Goal: Task Accomplishment & Management: Manage account settings

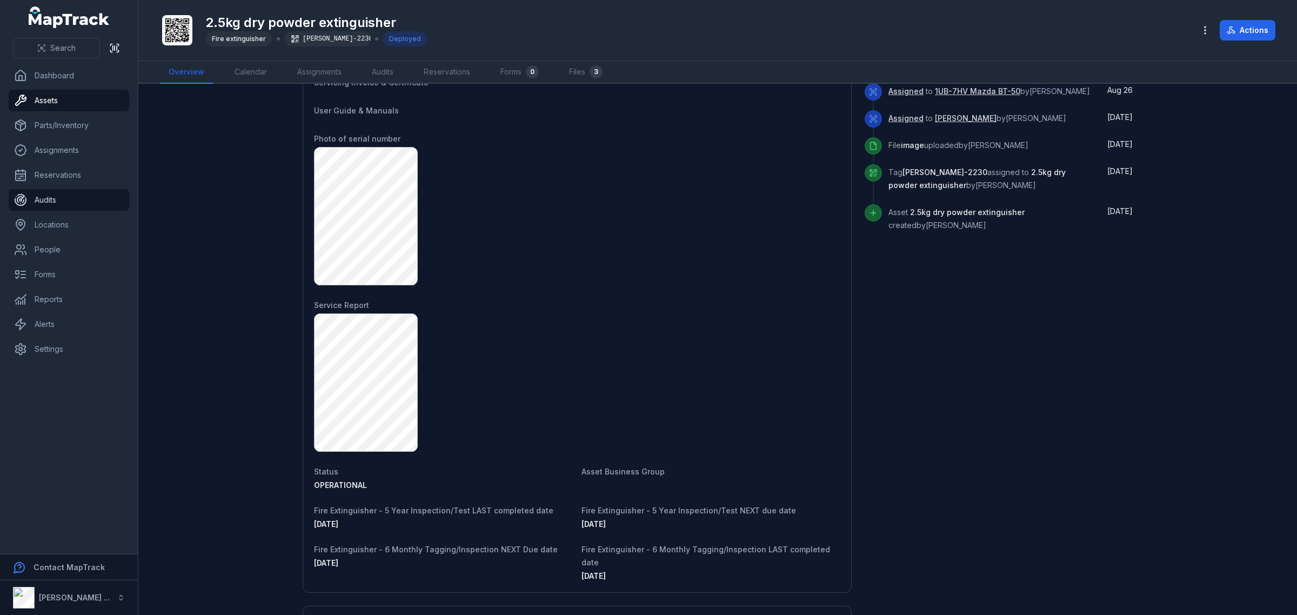
scroll to position [473, 0]
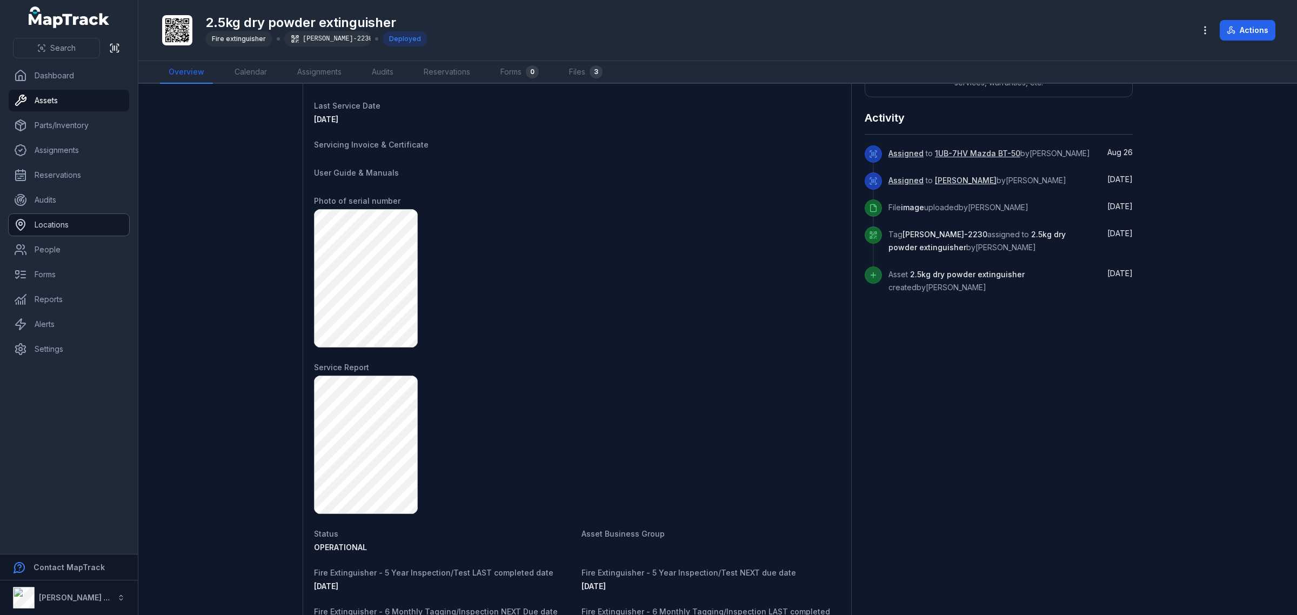
click at [77, 219] on link "Locations" at bounding box center [69, 225] width 120 height 22
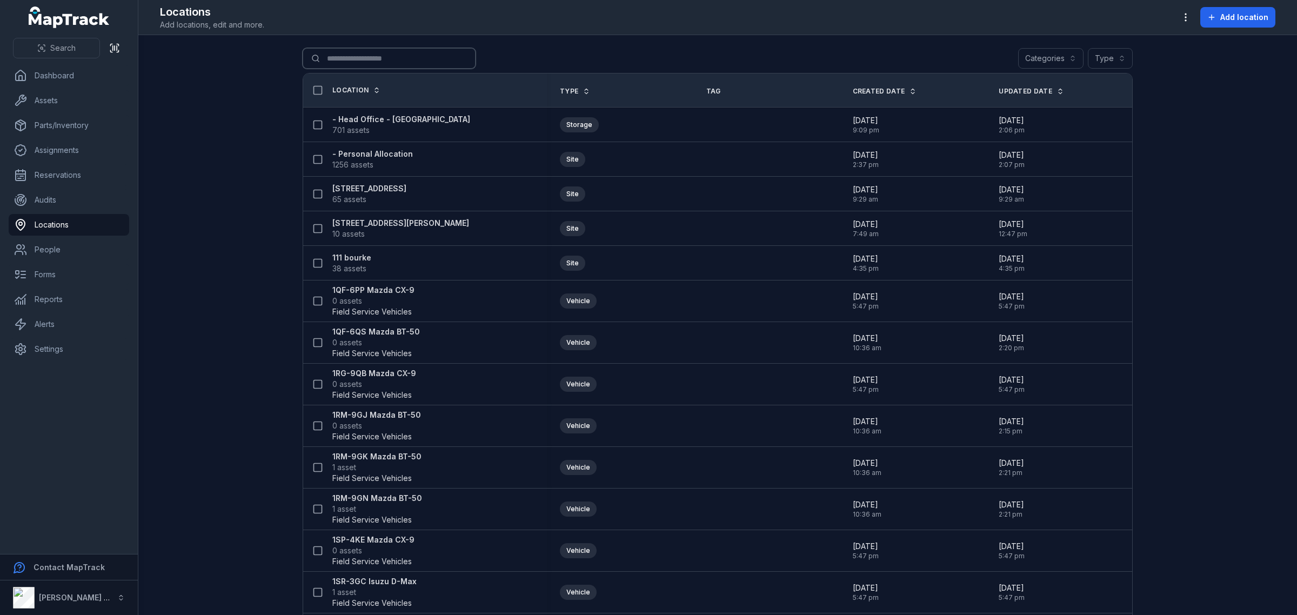
click at [352, 55] on input "Search for locations" at bounding box center [389, 58] width 173 height 21
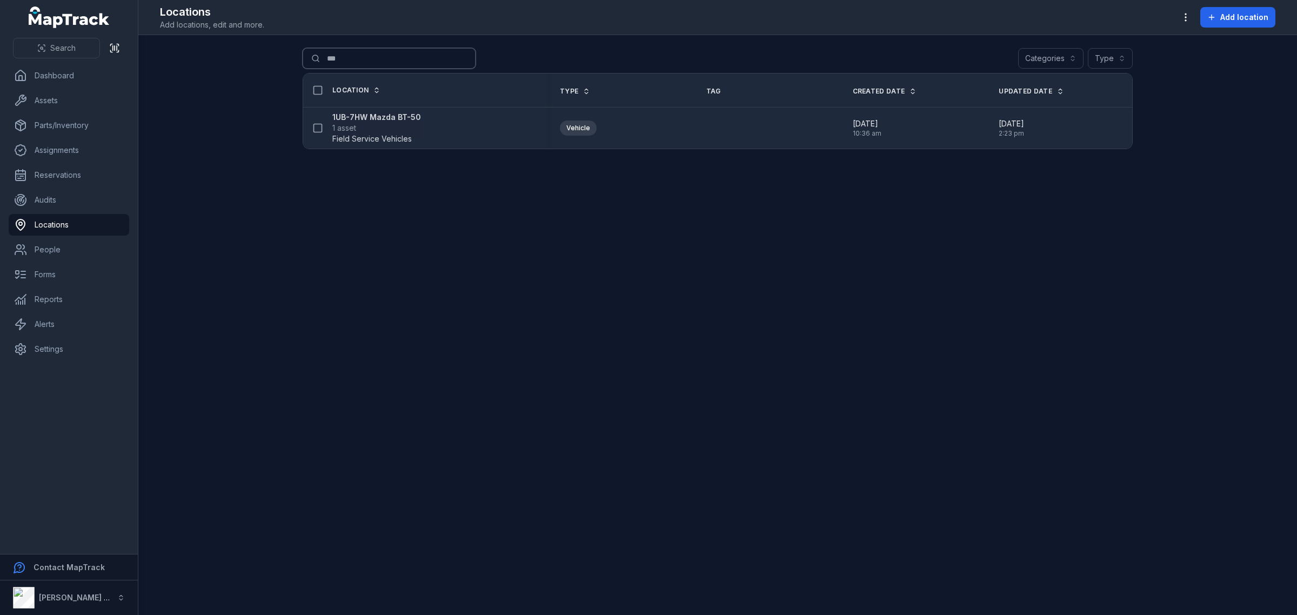
type input "***"
click at [377, 114] on strong "1UB-7HW Mazda BT-50" at bounding box center [376, 117] width 89 height 11
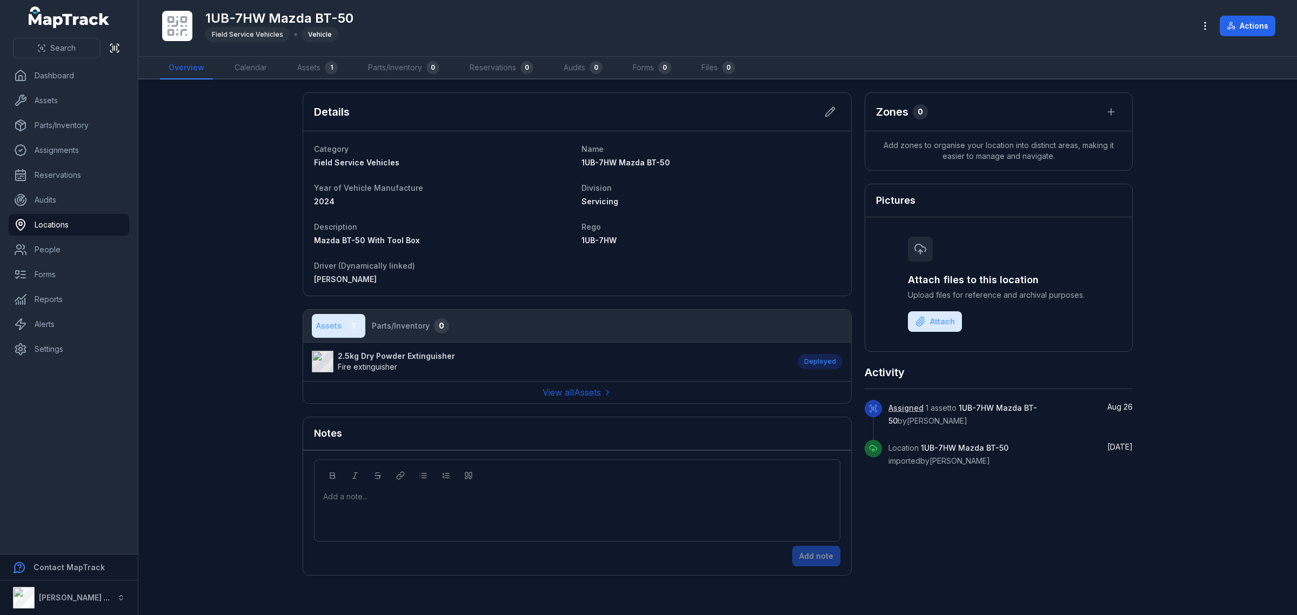
click at [417, 360] on strong "2.5kg Dry Powder Extinguisher" at bounding box center [396, 356] width 117 height 11
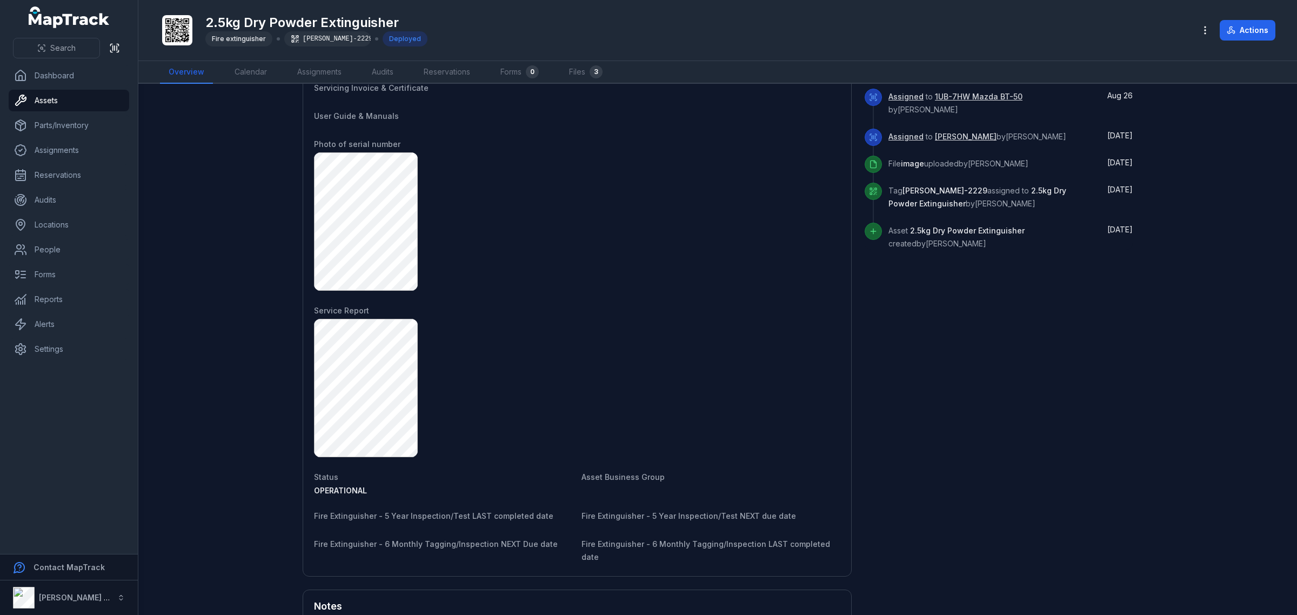
scroll to position [259, 0]
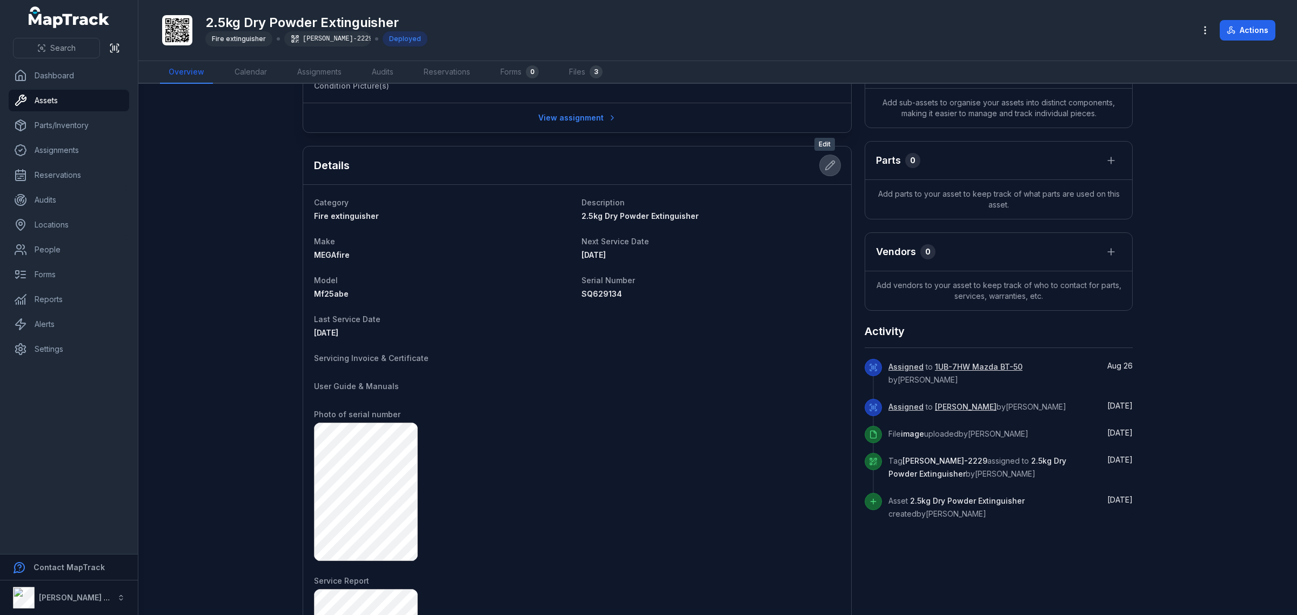
click at [825, 165] on icon at bounding box center [830, 165] width 11 height 11
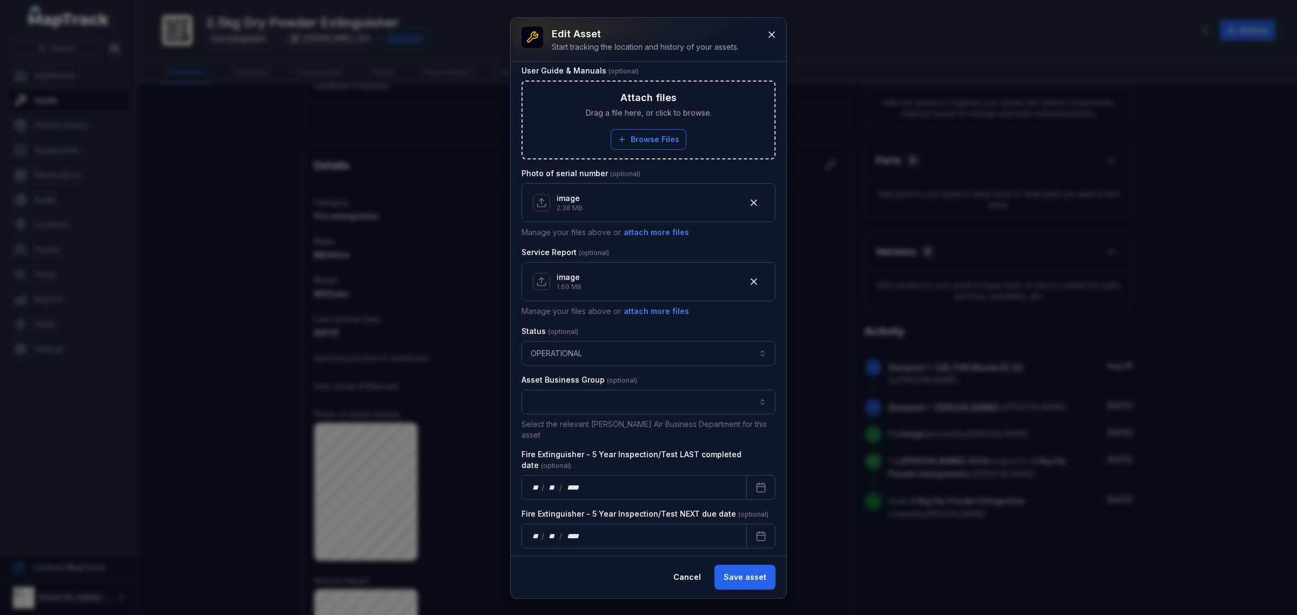
scroll to position [473, 0]
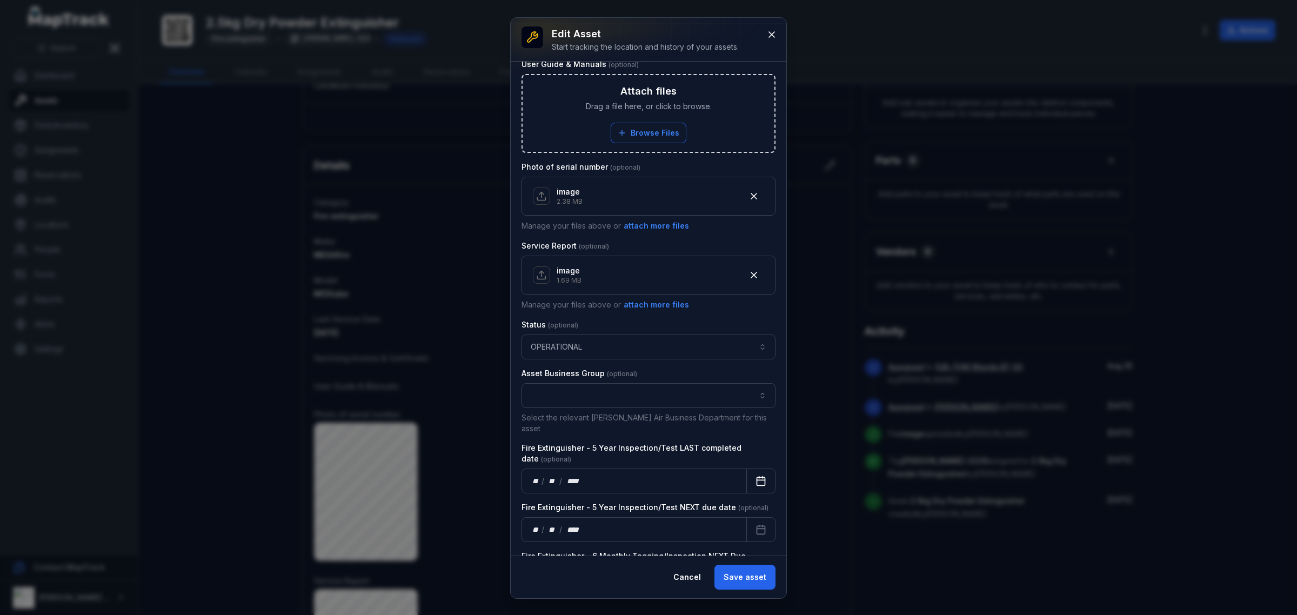
click at [757, 478] on rect "Calendar" at bounding box center [761, 481] width 8 height 8
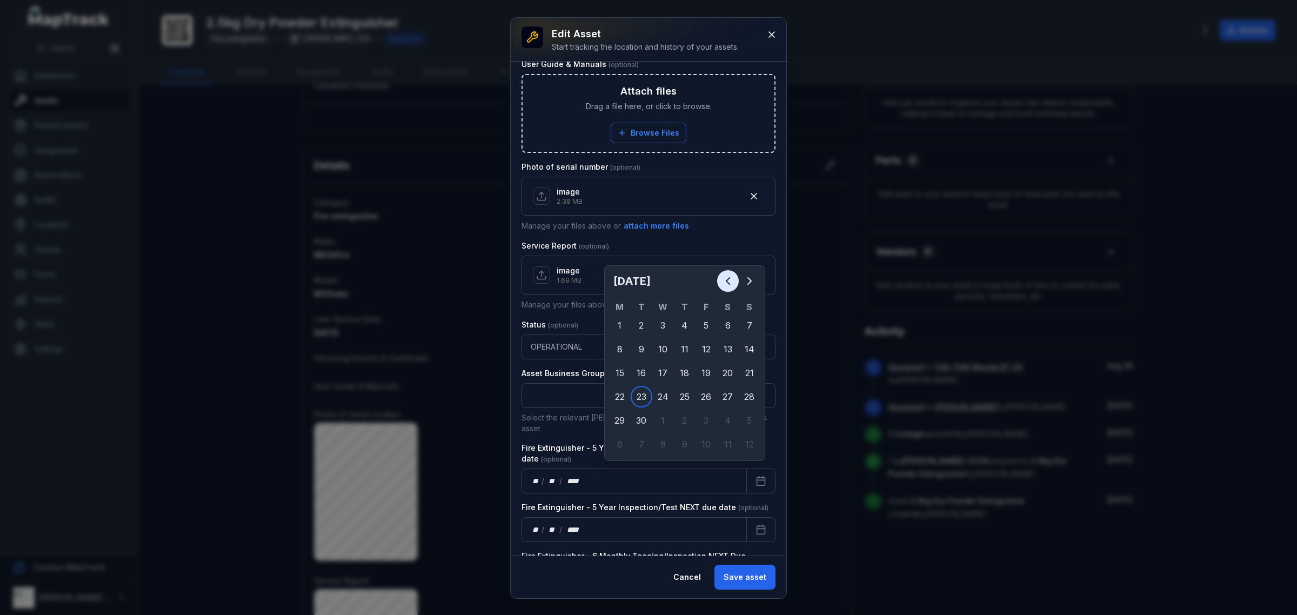
click at [722, 279] on icon "Previous" at bounding box center [727, 280] width 13 height 13
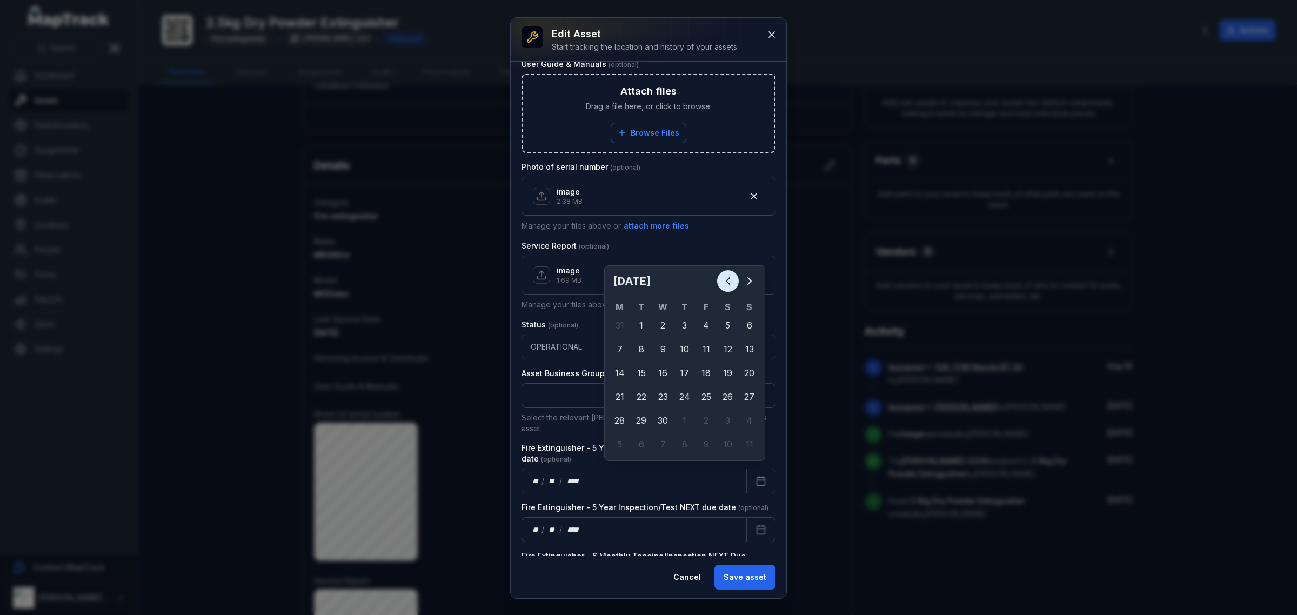
click at [722, 279] on icon "Previous" at bounding box center [727, 280] width 13 height 13
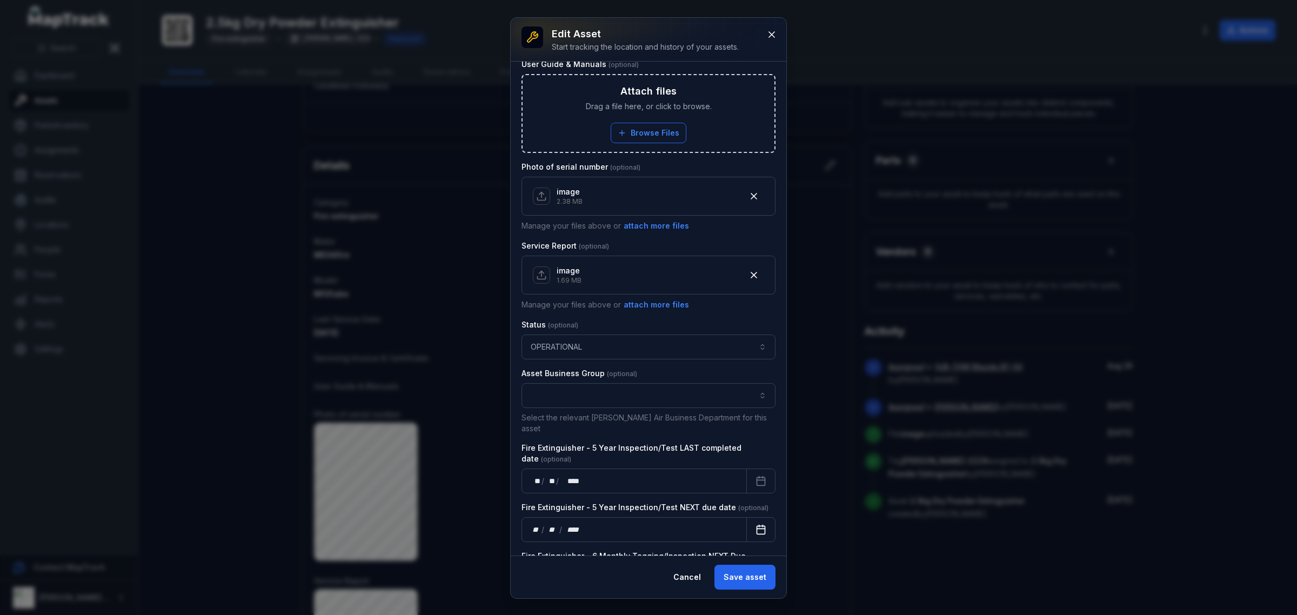
click at [755, 524] on icon "Calendar" at bounding box center [760, 529] width 11 height 11
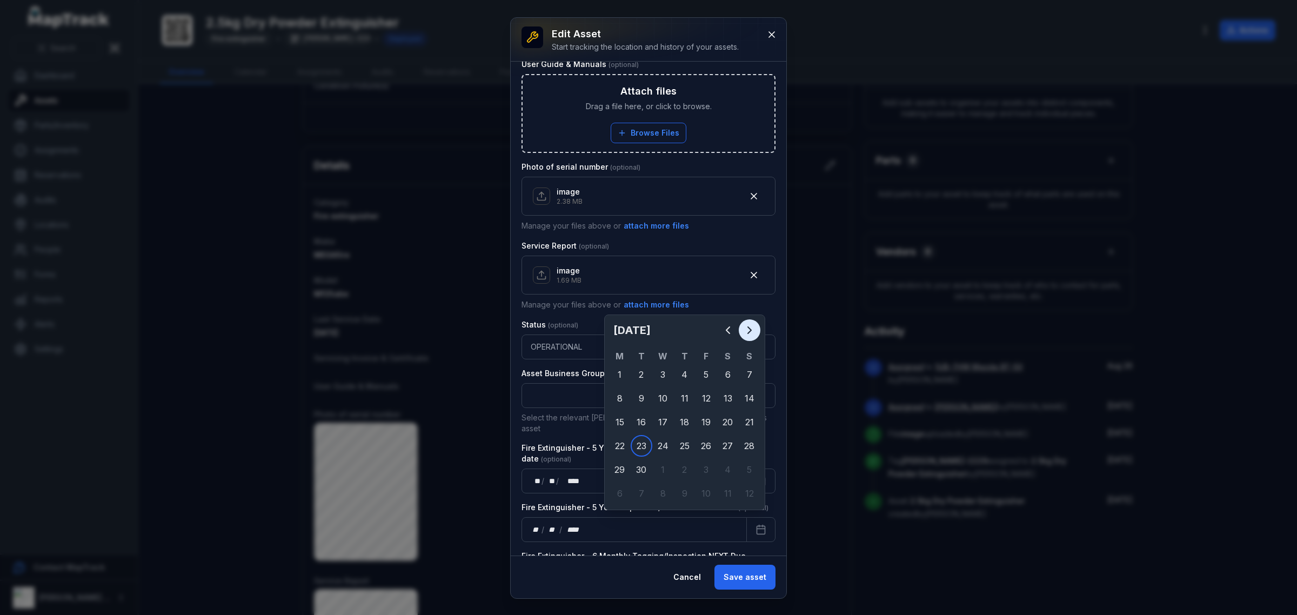
click at [747, 324] on icon "Next" at bounding box center [749, 330] width 13 height 13
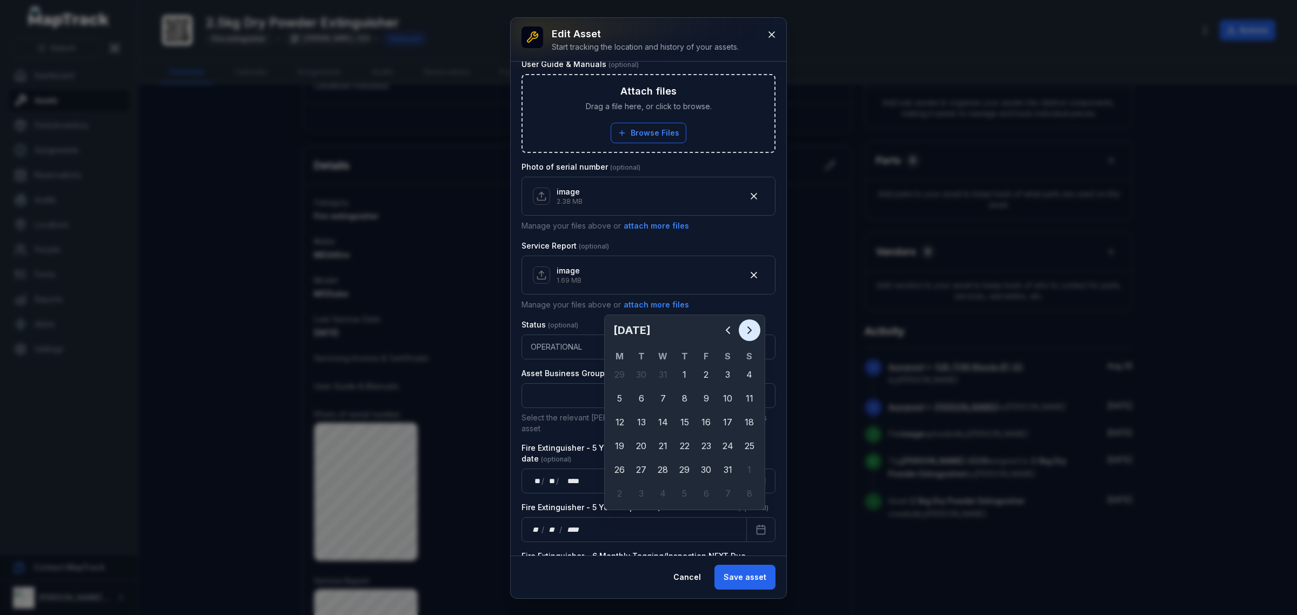
click at [747, 324] on icon "Next" at bounding box center [749, 330] width 13 height 13
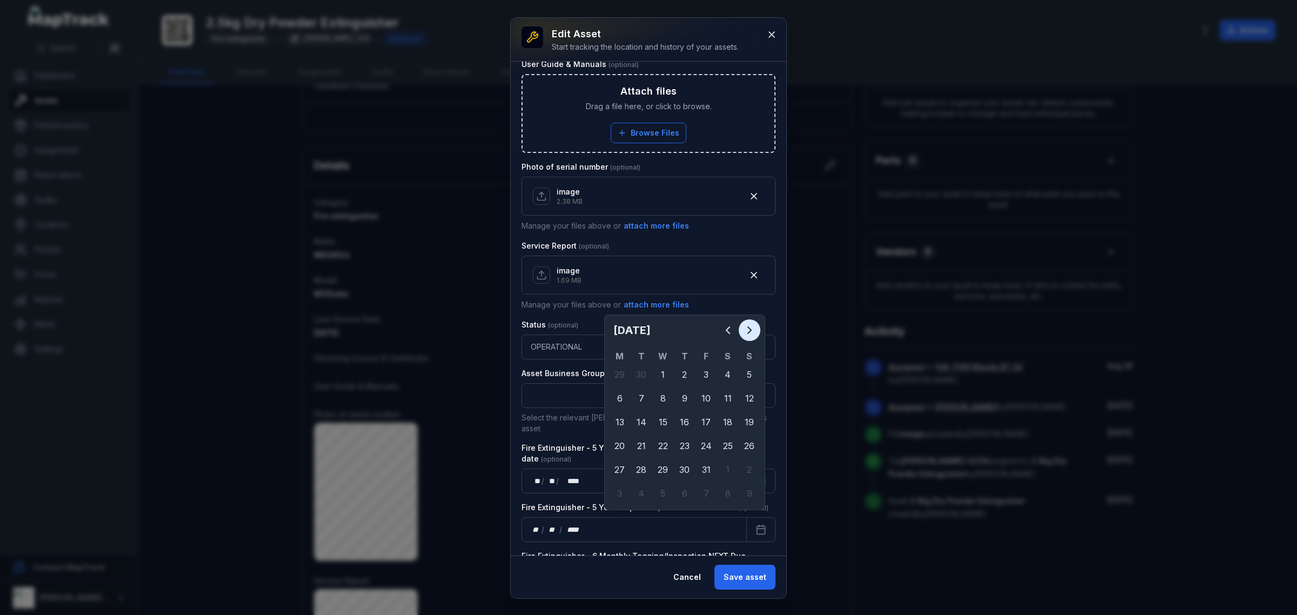
click at [747, 324] on icon "Next" at bounding box center [749, 330] width 13 height 13
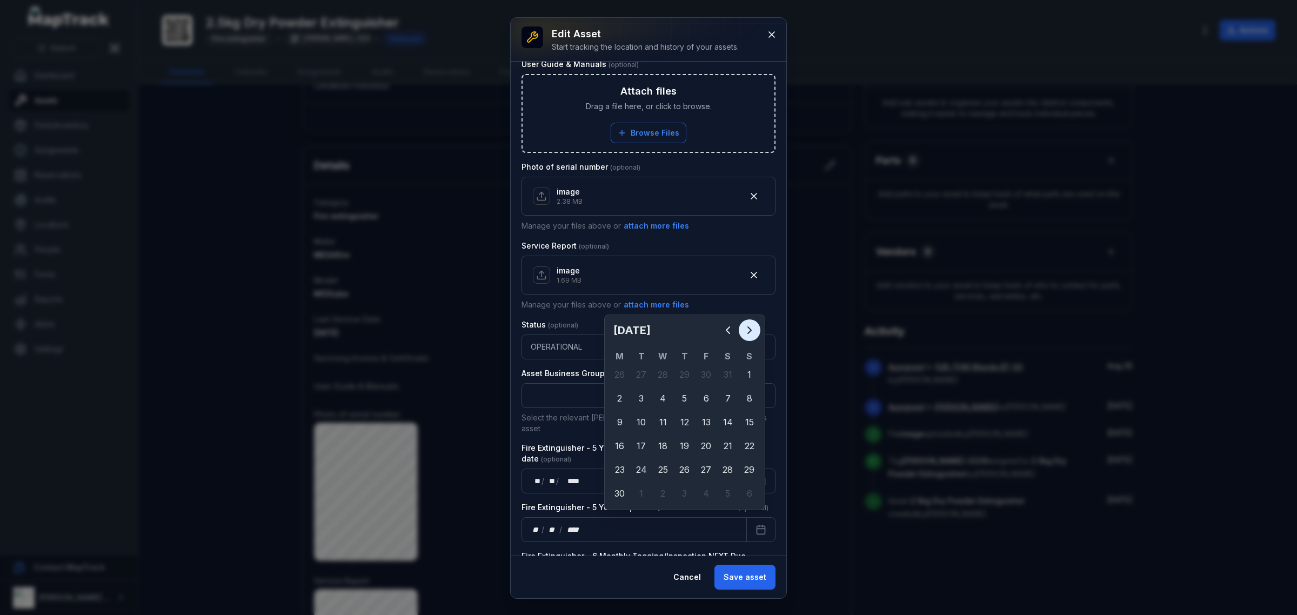
click at [747, 324] on icon "Next" at bounding box center [749, 330] width 13 height 13
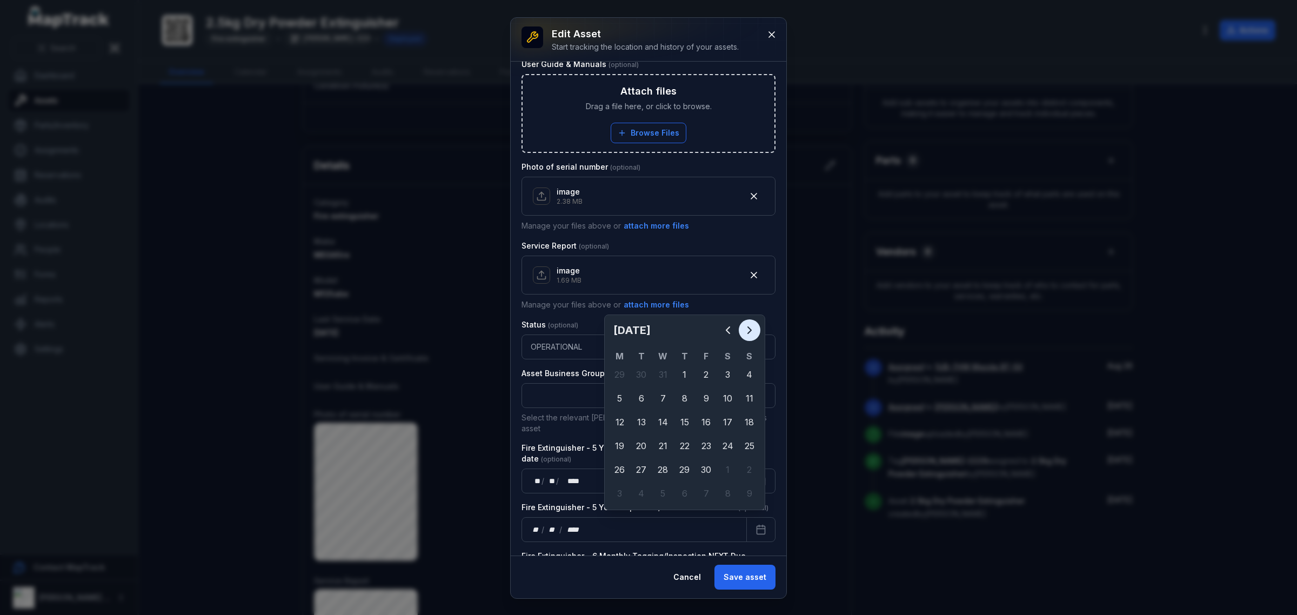
click at [747, 324] on icon "Next" at bounding box center [749, 330] width 13 height 13
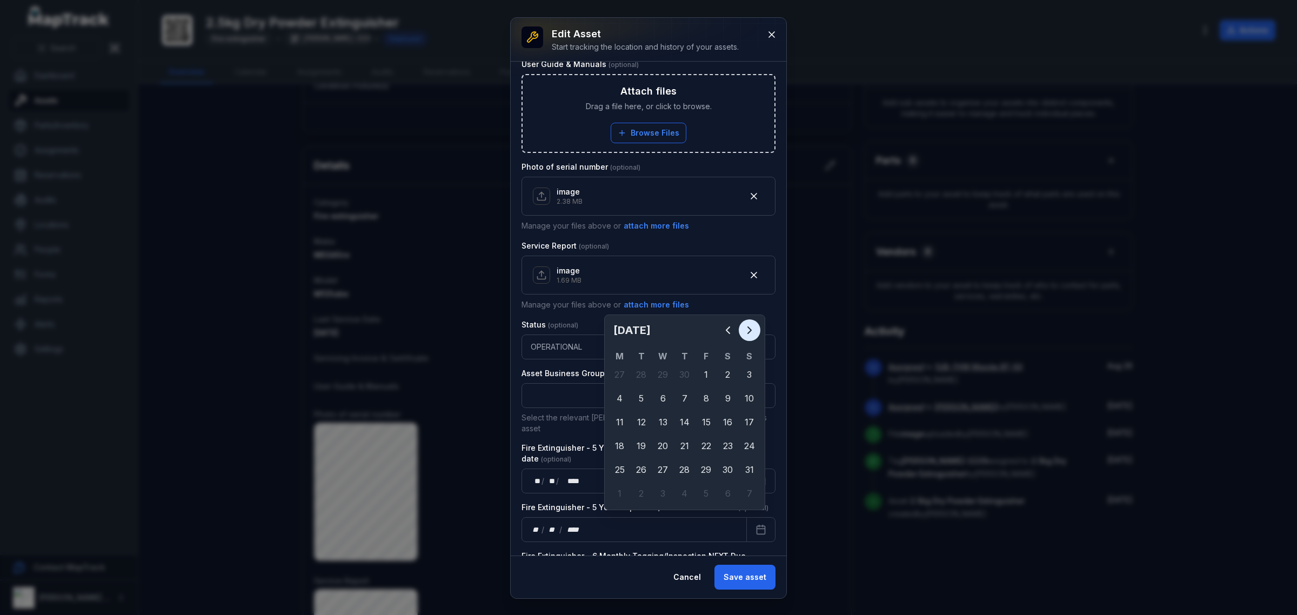
click at [747, 324] on icon "Next" at bounding box center [749, 330] width 13 height 13
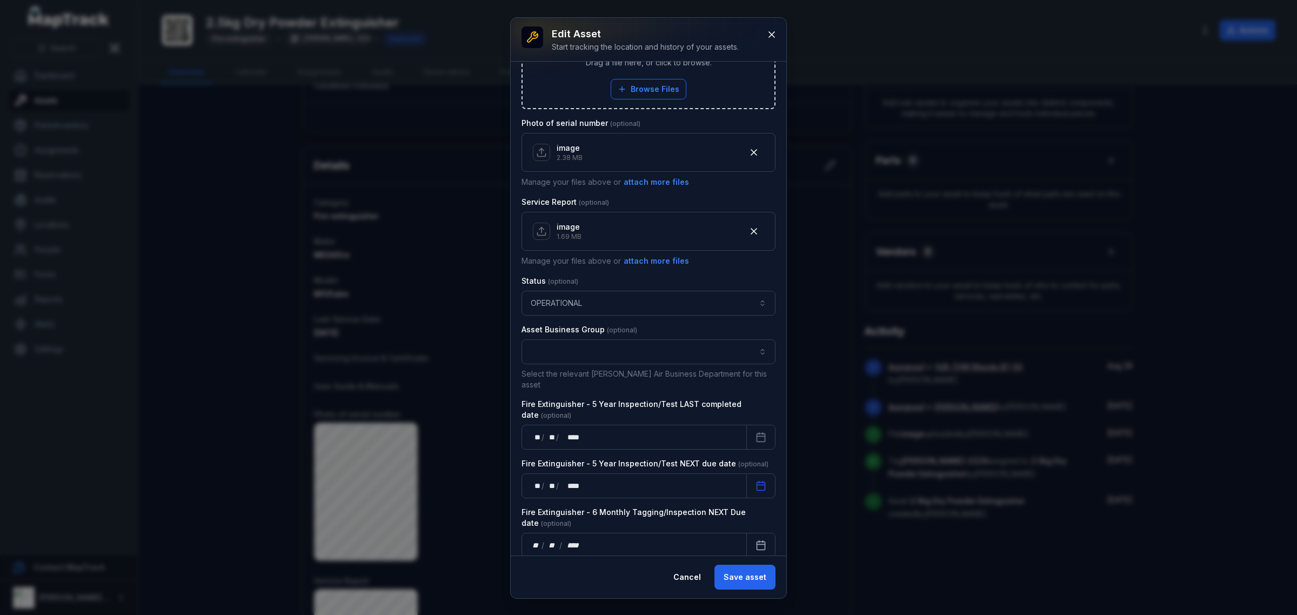
scroll to position [540, 0]
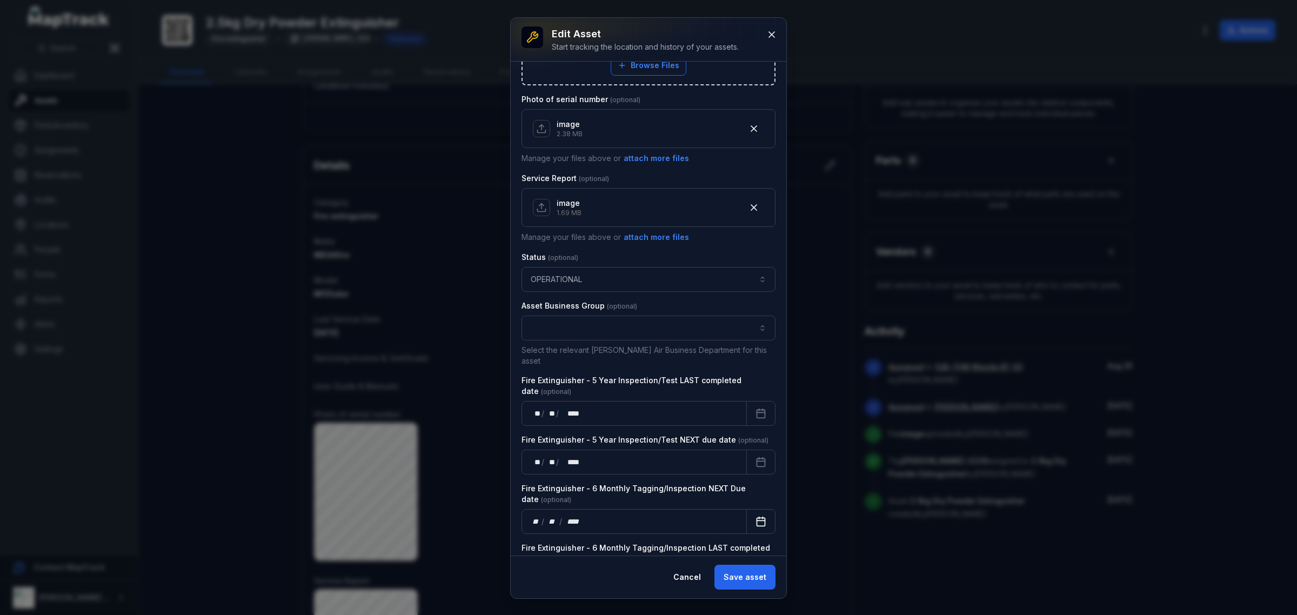
click at [755, 516] on icon "Calendar" at bounding box center [760, 521] width 11 height 11
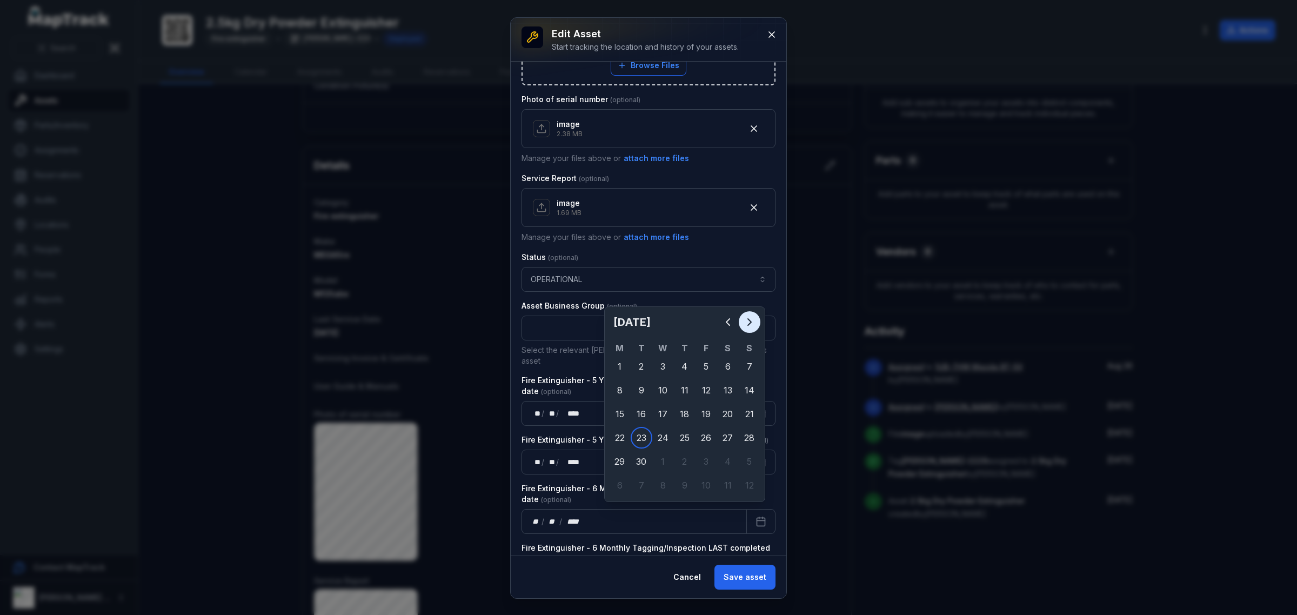
click at [750, 324] on icon "Next" at bounding box center [749, 322] width 13 height 13
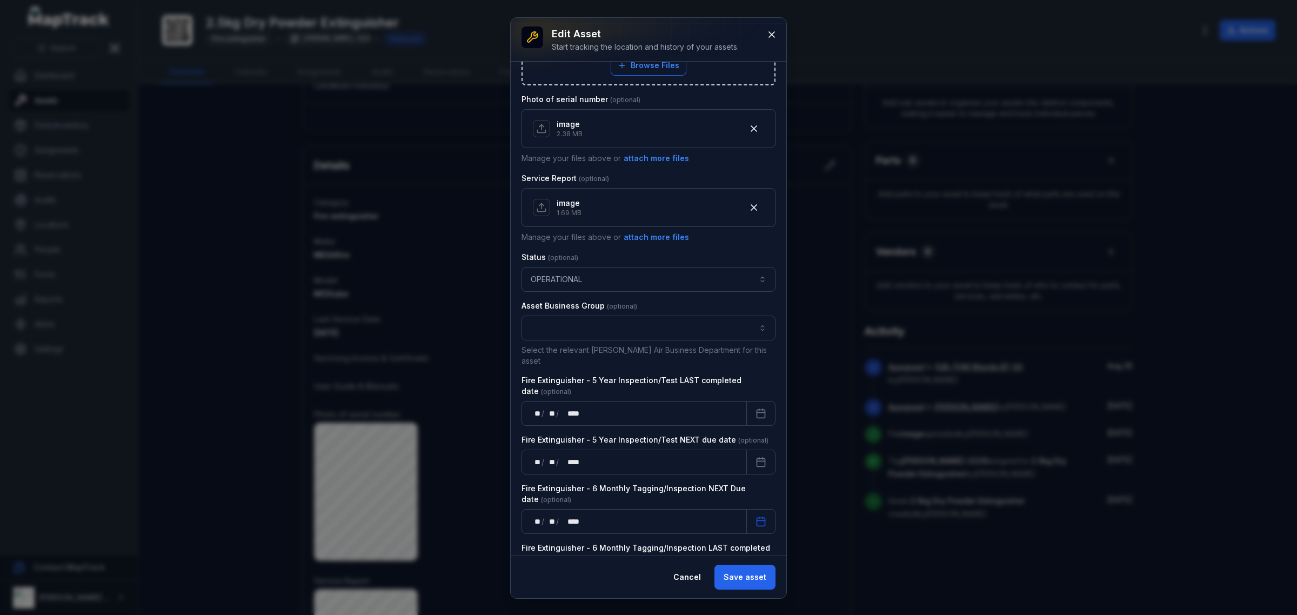
scroll to position [582, 0]
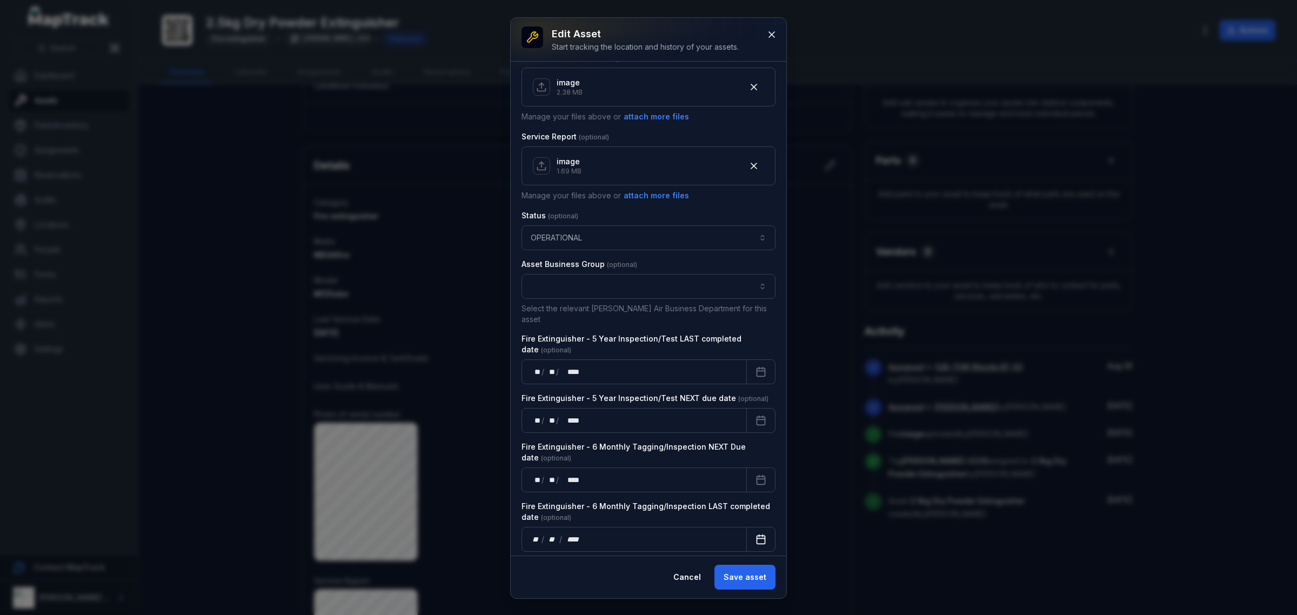
click at [746, 527] on button "Calendar" at bounding box center [760, 539] width 29 height 25
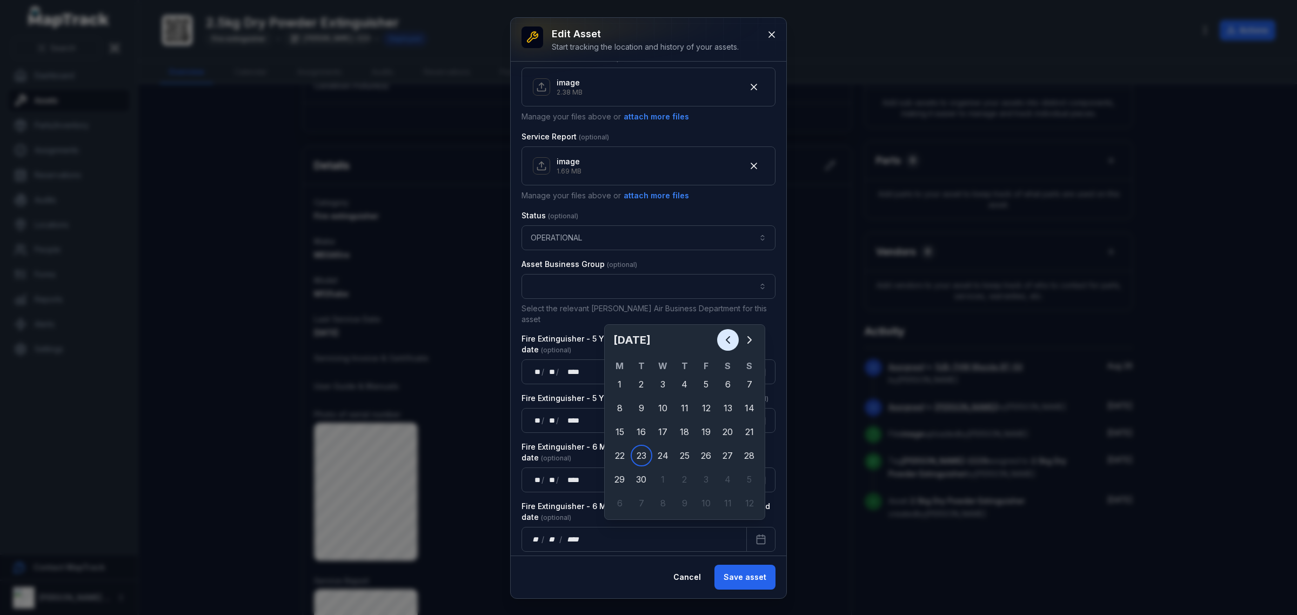
click at [721, 334] on icon "Previous" at bounding box center [727, 339] width 13 height 13
click at [721, 336] on icon "Previous" at bounding box center [727, 339] width 13 height 13
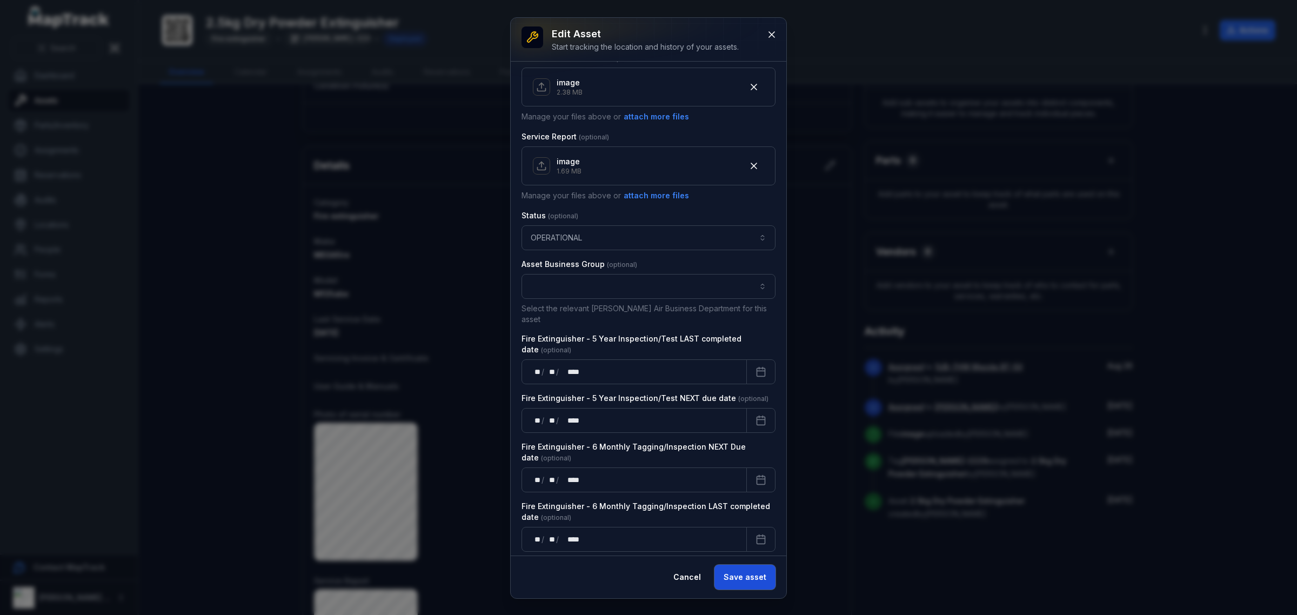
click at [741, 589] on button "Save asset" at bounding box center [744, 577] width 61 height 25
